Goal: Navigation & Orientation: Find specific page/section

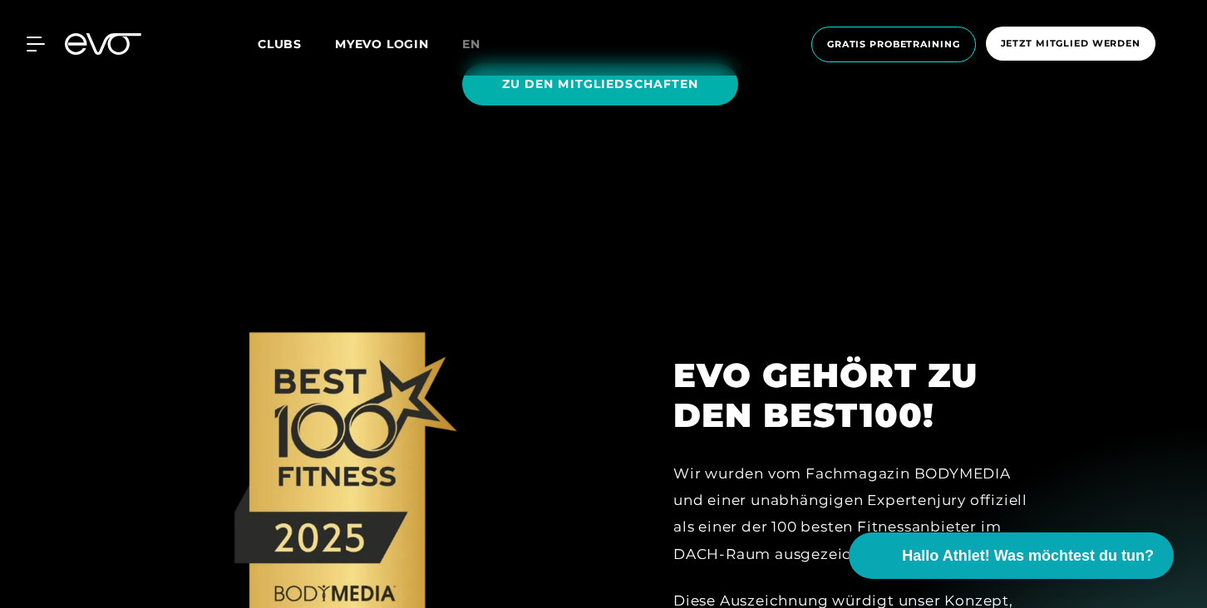
scroll to position [1681, 0]
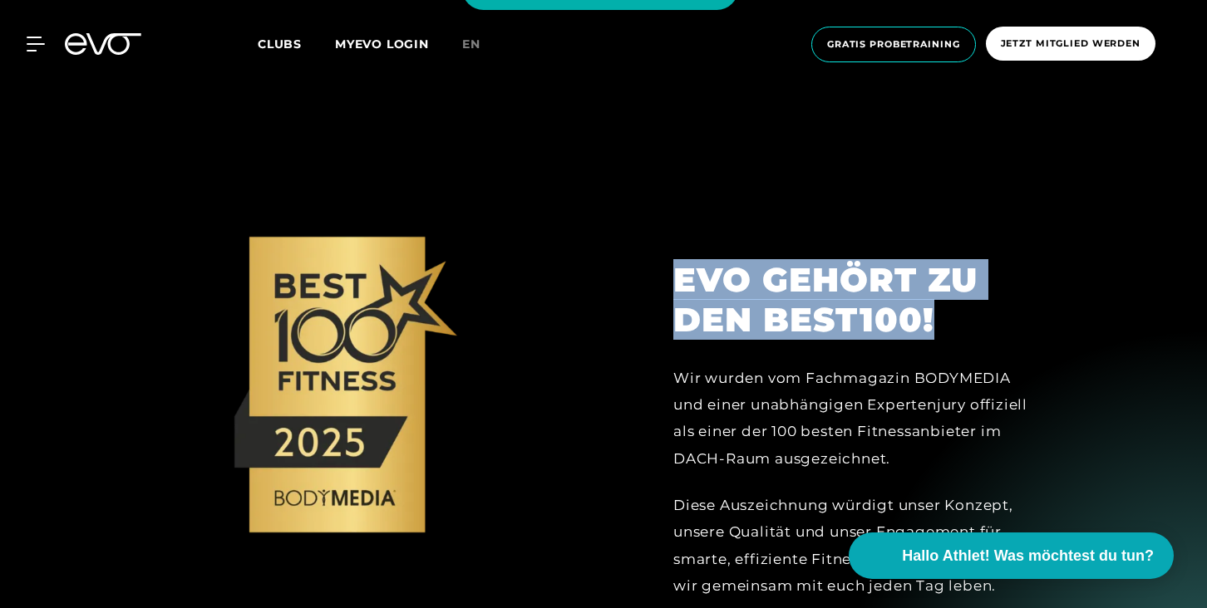
drag, startPoint x: 682, startPoint y: 275, endPoint x: 931, endPoint y: 322, distance: 252.8
click at [931, 322] on h2 "EVO GEHÖRT ZU DEN BEST100!" at bounding box center [856, 300] width 366 height 80
copy h2 "EVO GEHÖRT ZU DEN BEST100!"
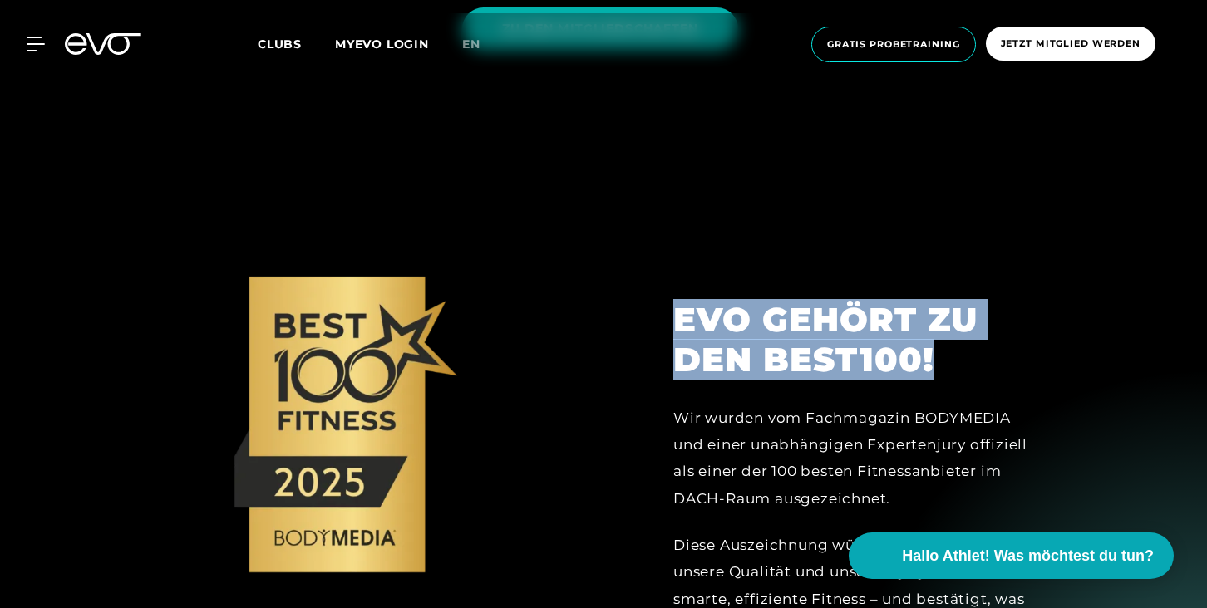
scroll to position [1828, 0]
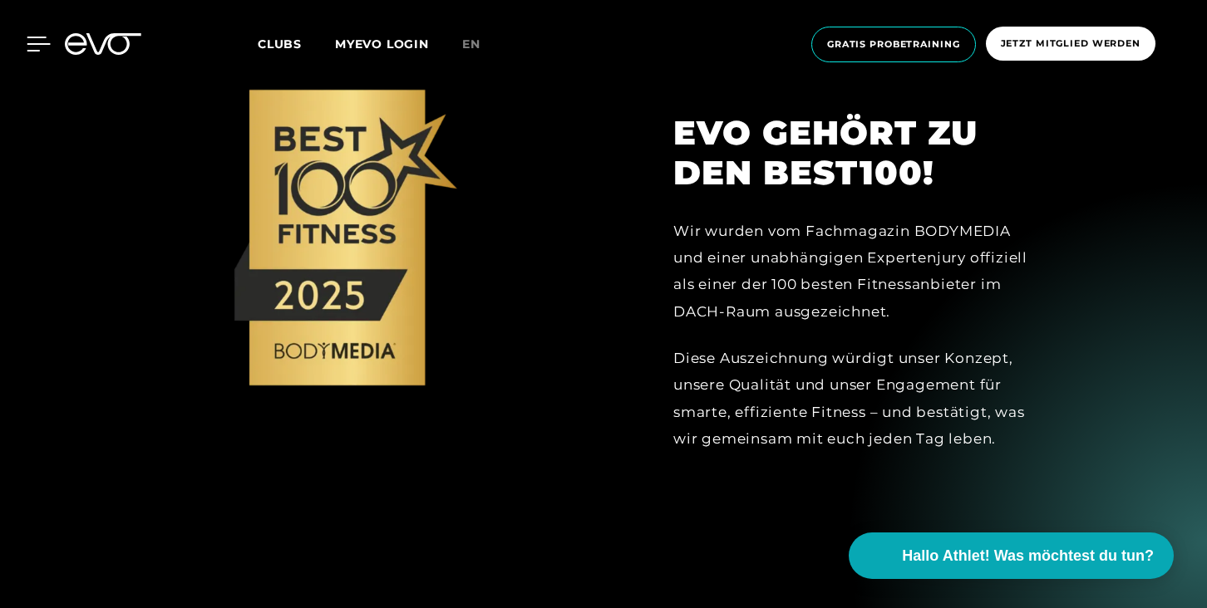
click at [28, 47] on icon at bounding box center [39, 44] width 24 height 15
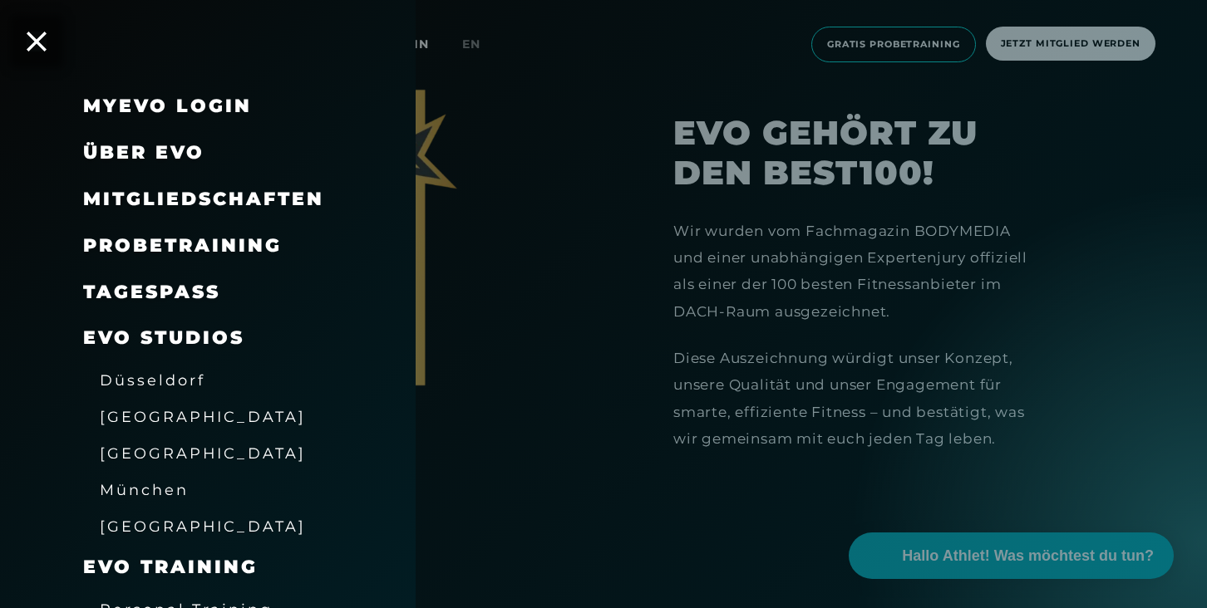
click at [144, 445] on span "[GEOGRAPHIC_DATA]" at bounding box center [203, 453] width 206 height 17
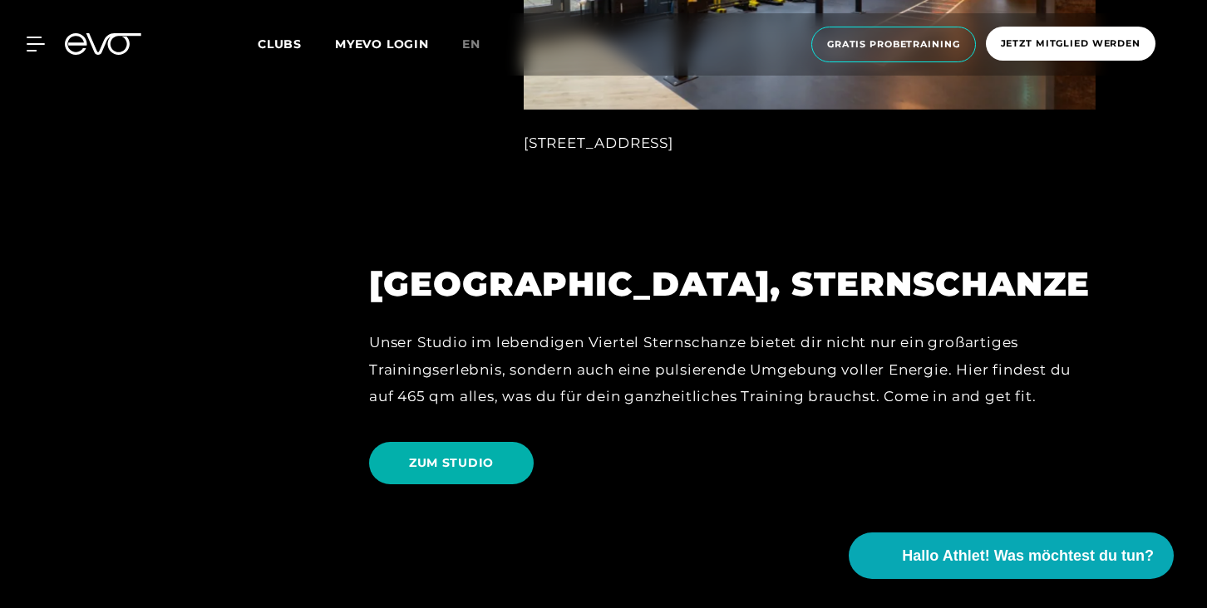
scroll to position [1487, 0]
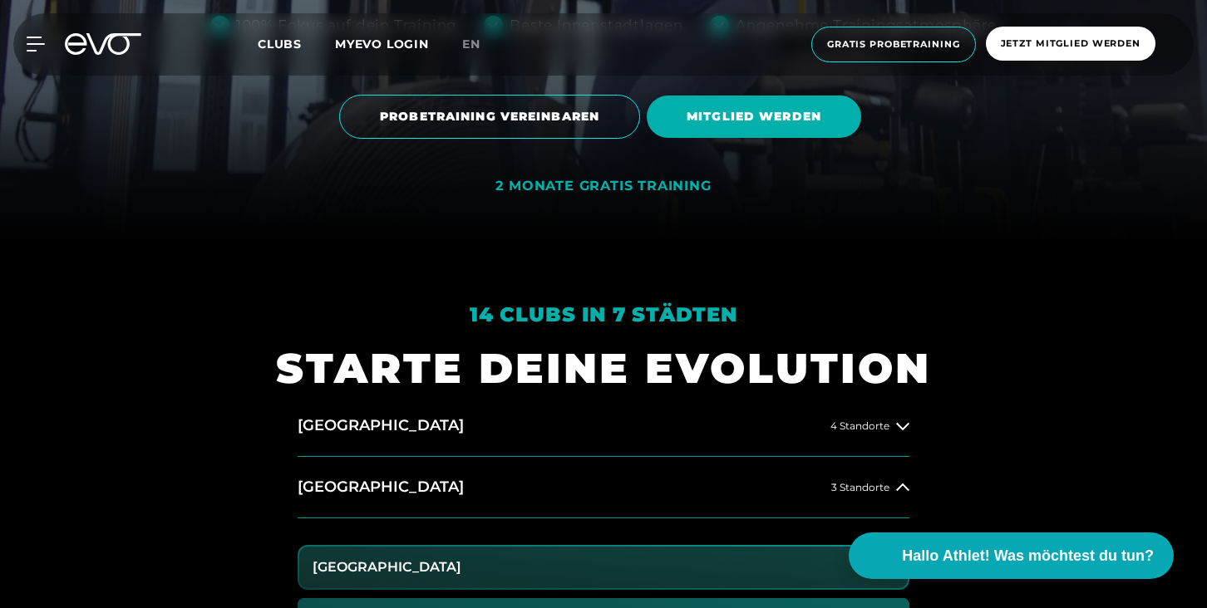
scroll to position [18, 0]
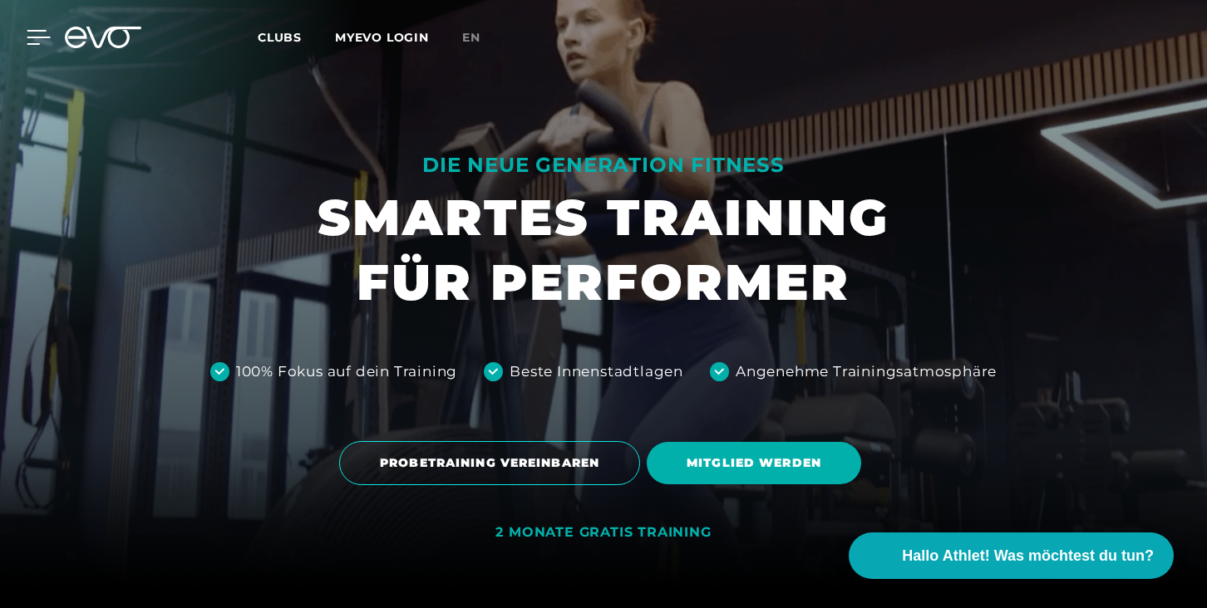
click at [45, 32] on icon at bounding box center [39, 37] width 24 height 15
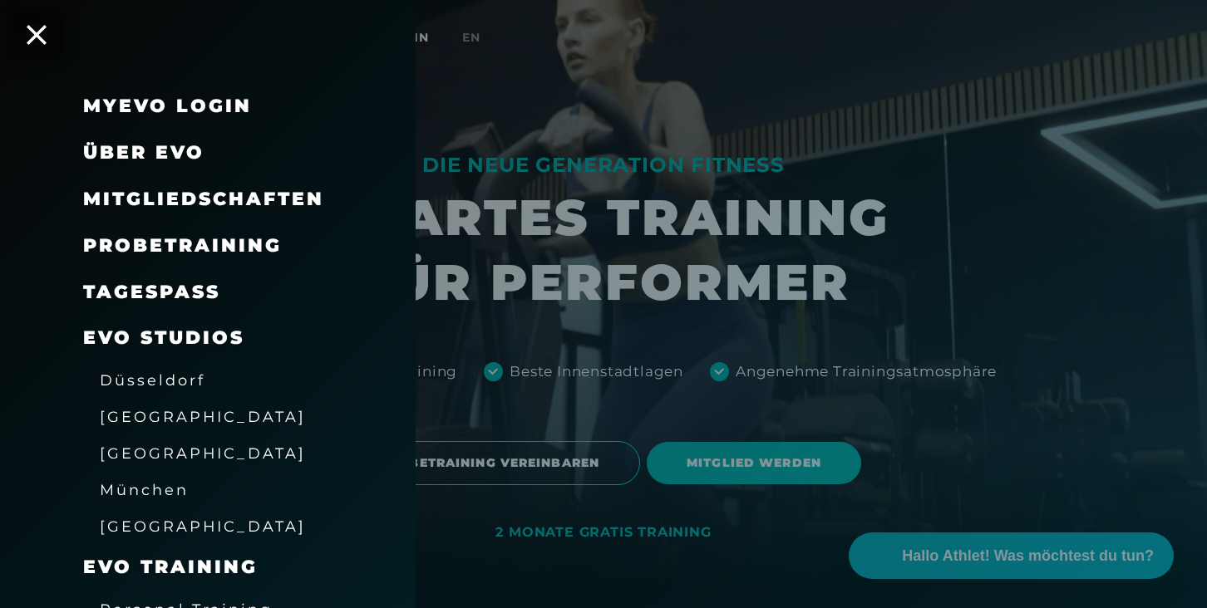
click at [151, 449] on span "[GEOGRAPHIC_DATA]" at bounding box center [203, 453] width 206 height 17
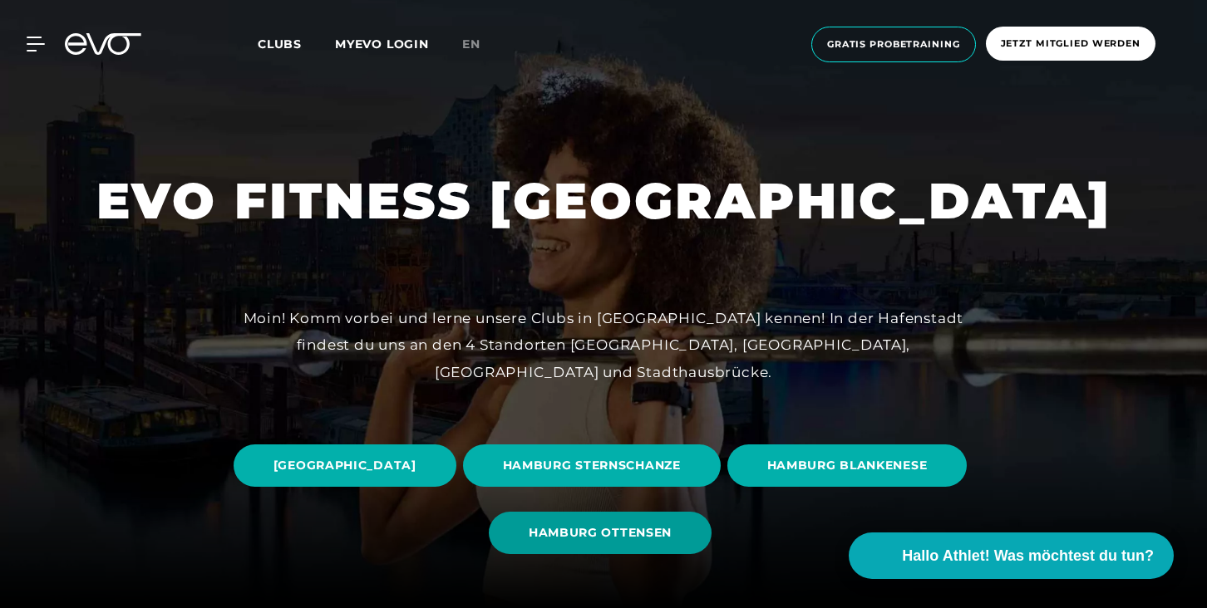
click at [671, 528] on span "HAMBURG OTTENSEN" at bounding box center [599, 532] width 143 height 17
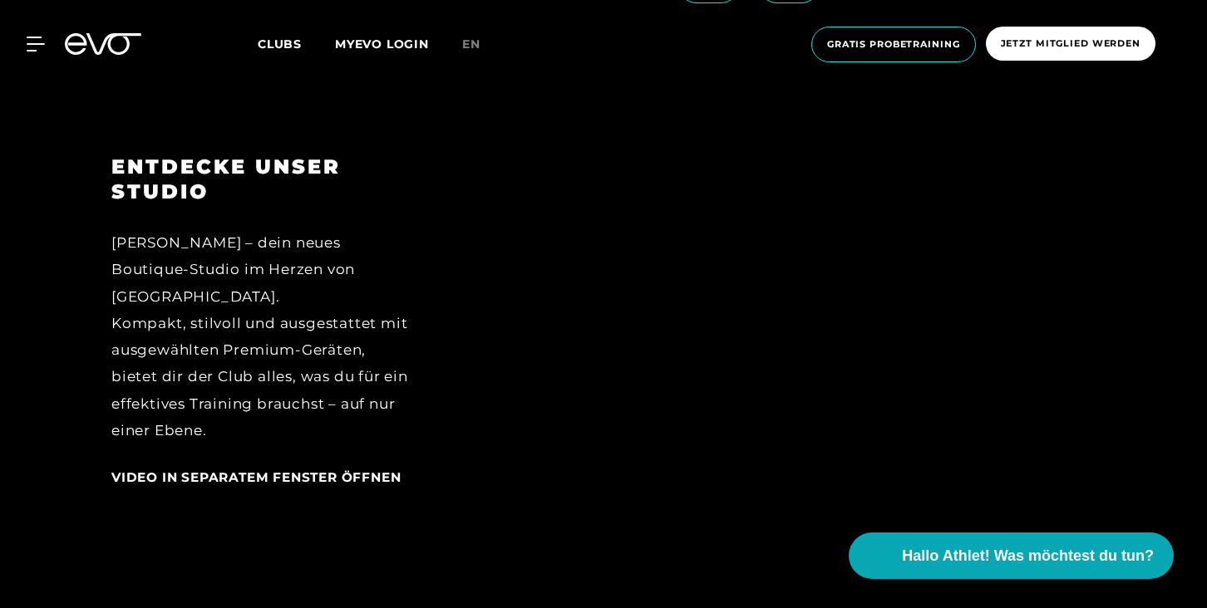
scroll to position [2028, 0]
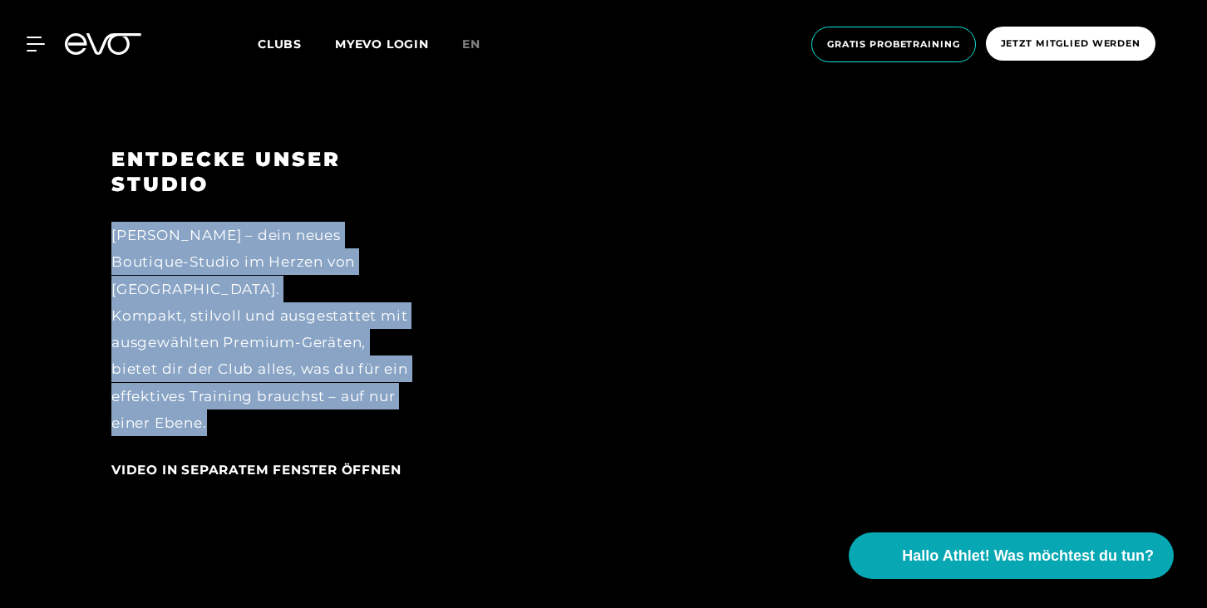
drag, startPoint x: 116, startPoint y: 232, endPoint x: 251, endPoint y: 397, distance: 213.8
click at [251, 397] on div "EVO Ottensen – dein neues Boutique-Studio im Herzen von Hamburg. Kompakt, stilv…" at bounding box center [259, 329] width 297 height 214
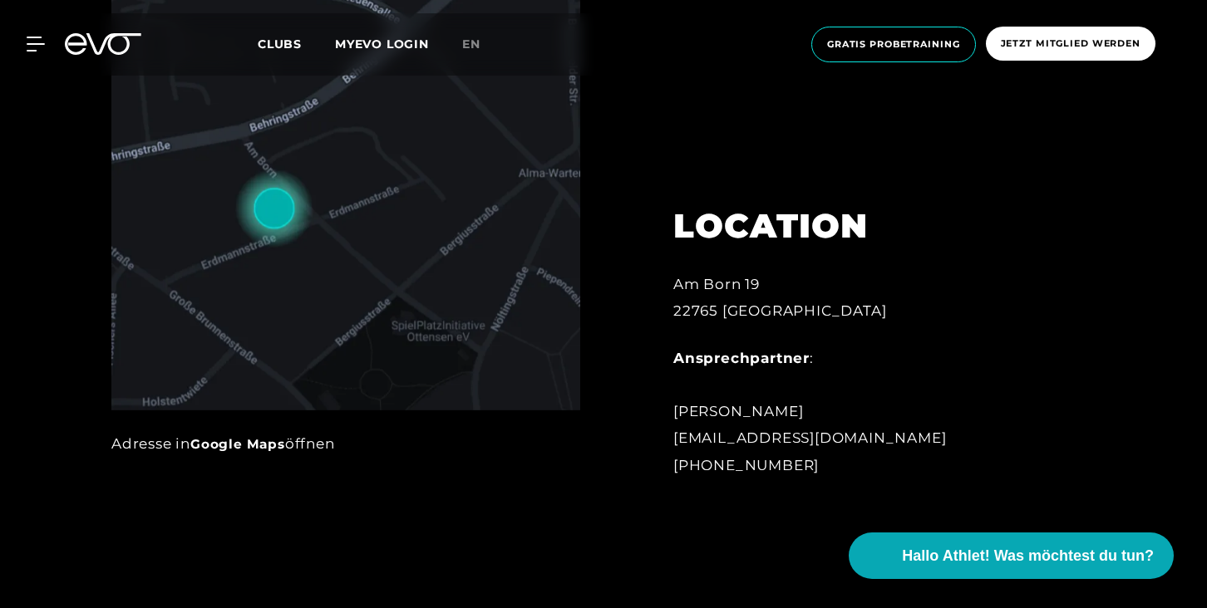
scroll to position [946, 0]
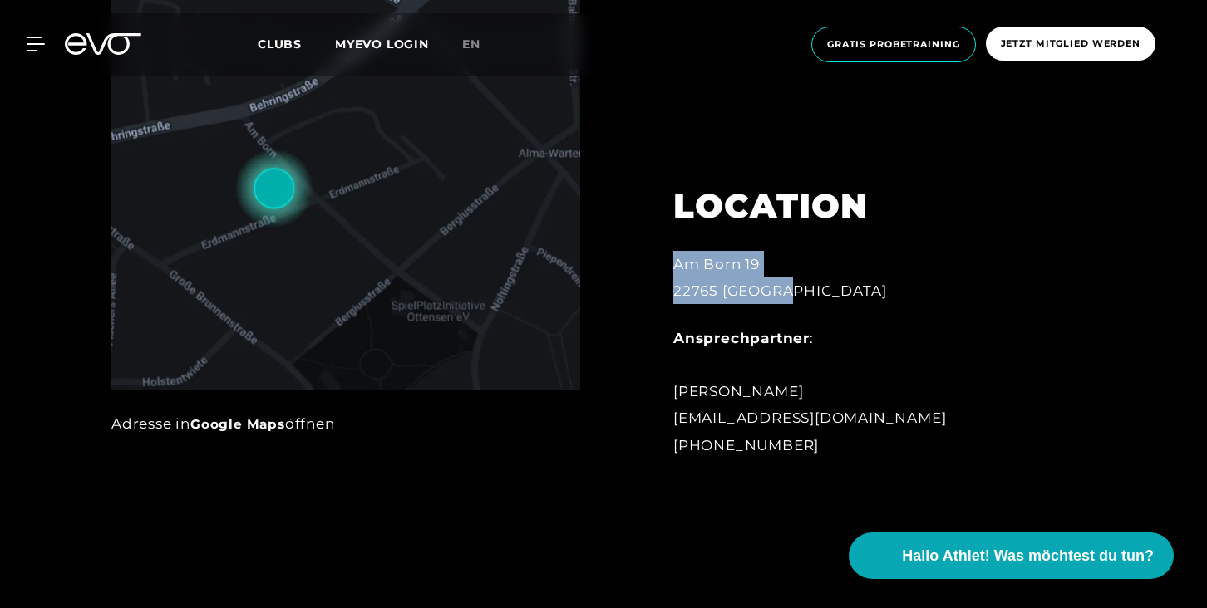
drag, startPoint x: 676, startPoint y: 262, endPoint x: 836, endPoint y: 296, distance: 163.1
click at [836, 296] on div "Am Born 19 22765 Hamburg" at bounding box center [856, 278] width 366 height 54
copy div "Am Born 19 22765 Hamburg"
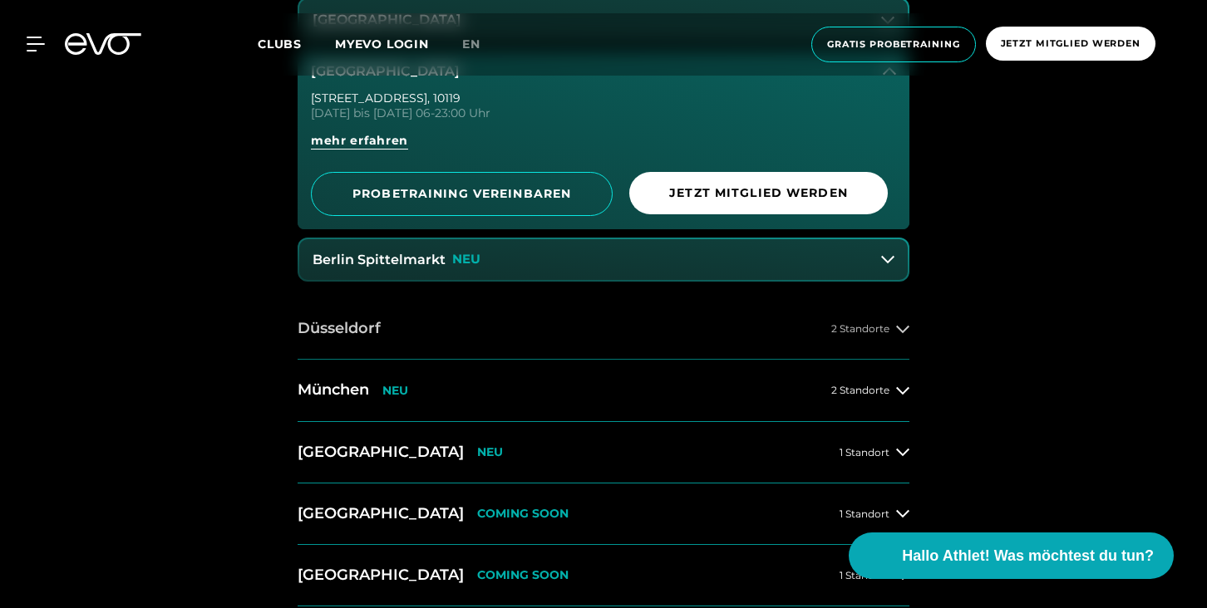
scroll to position [929, 0]
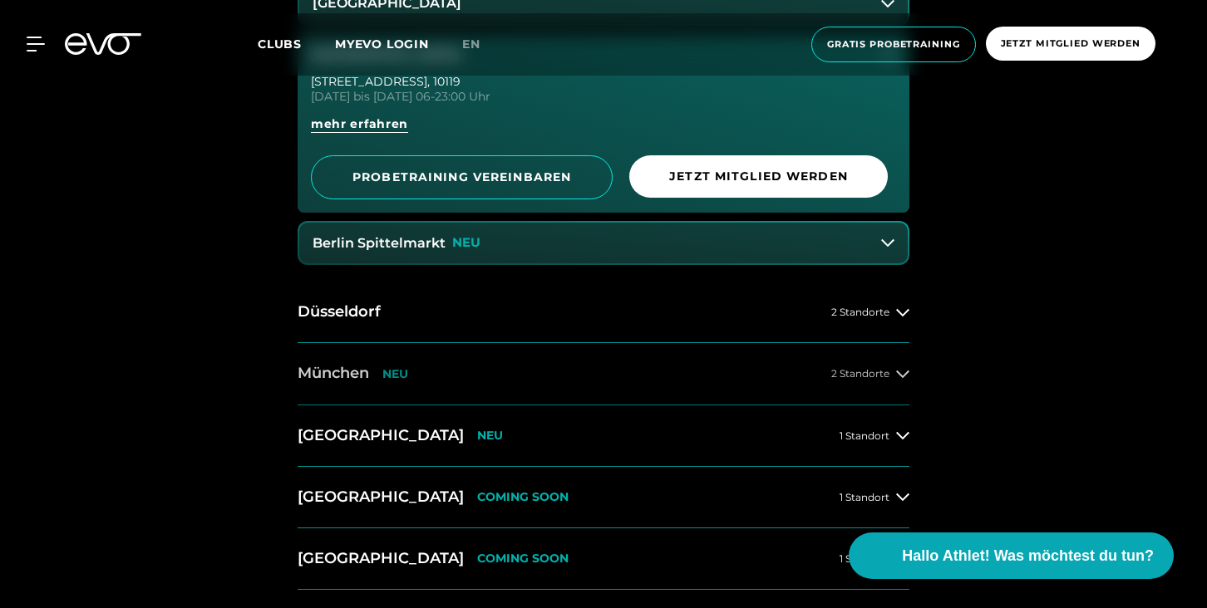
click at [884, 370] on span "2 Standorte" at bounding box center [860, 373] width 58 height 11
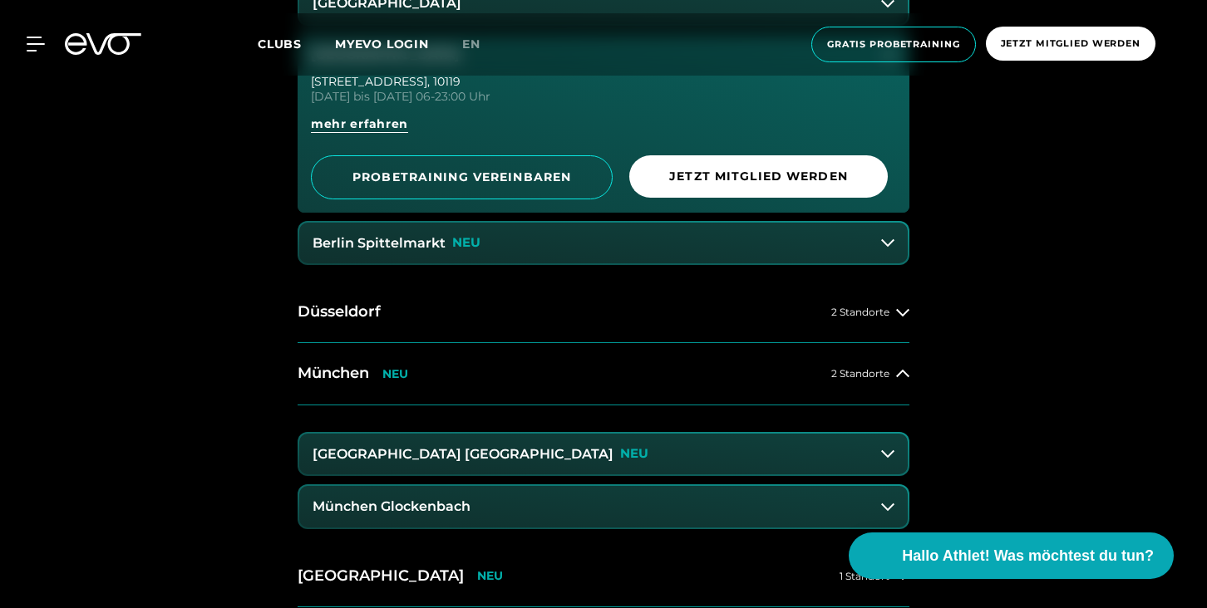
click at [383, 458] on h3 "München Maxvorstadt" at bounding box center [462, 454] width 301 height 15
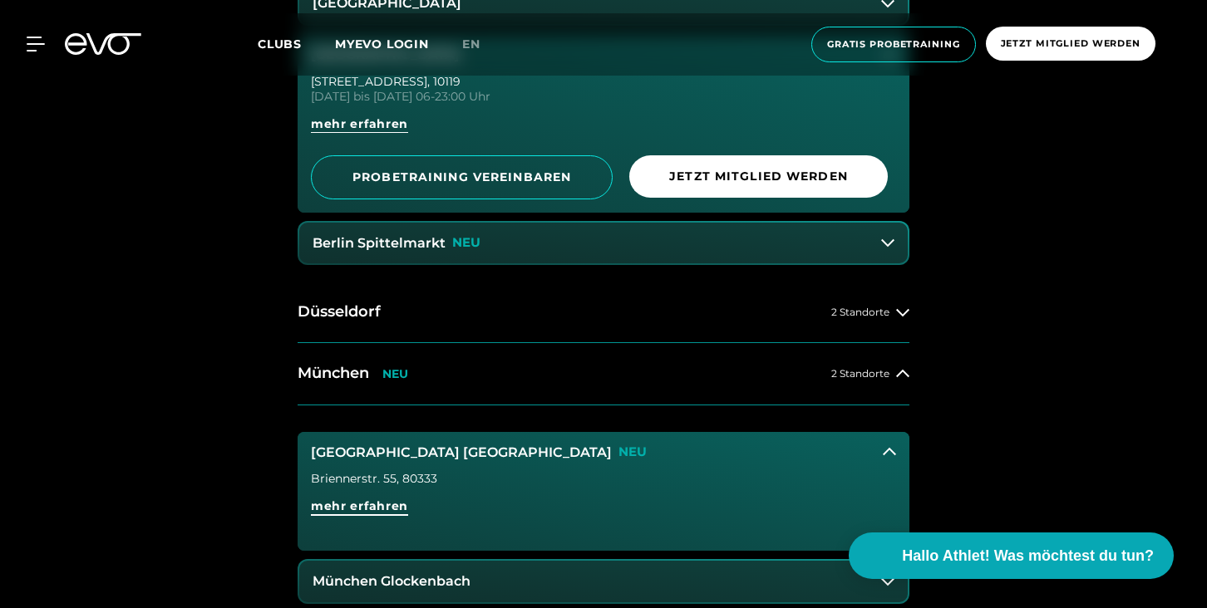
click at [366, 505] on span "mehr erfahren" at bounding box center [359, 506] width 97 height 17
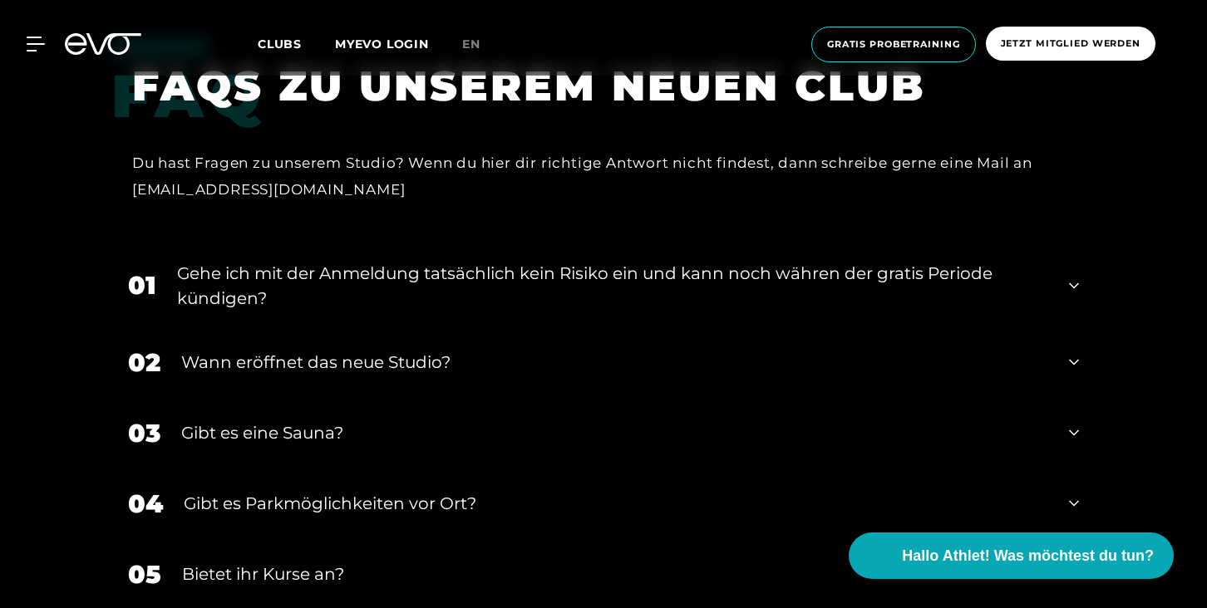
scroll to position [3301, 0]
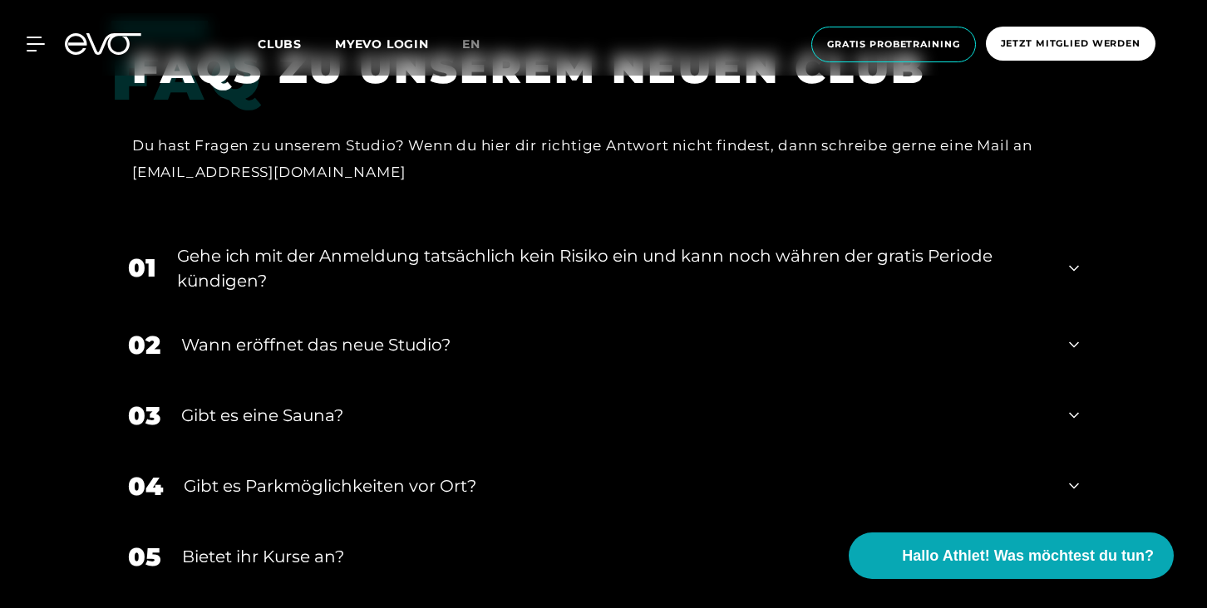
click at [86, 39] on icon at bounding box center [103, 44] width 76 height 22
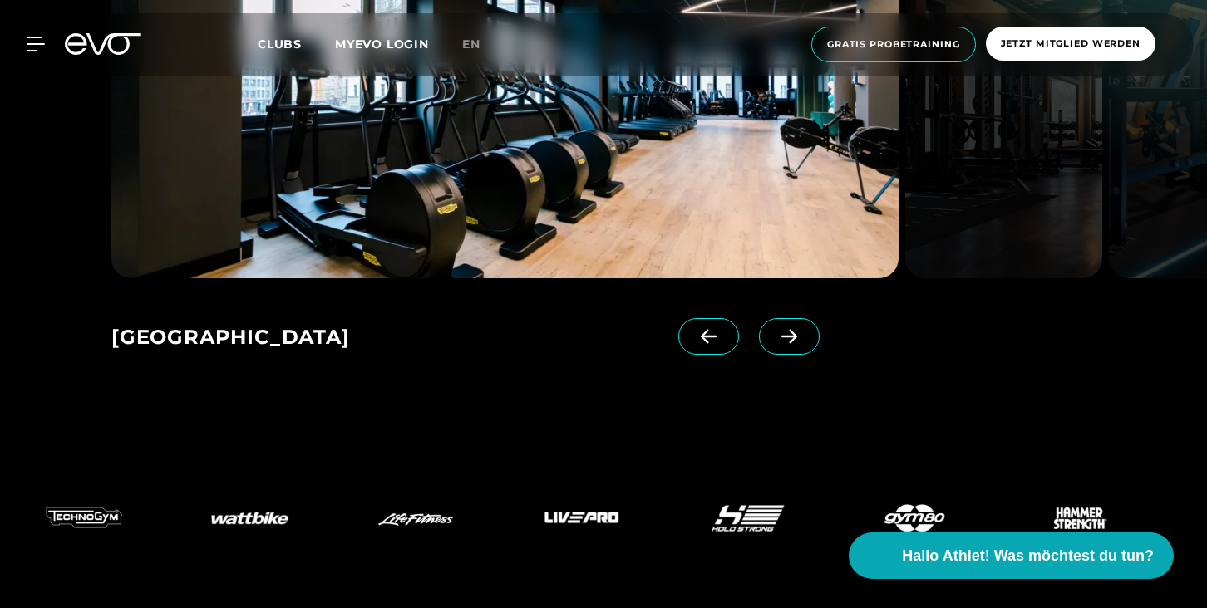
scroll to position [2261, 0]
